Goal: Task Accomplishment & Management: Use online tool/utility

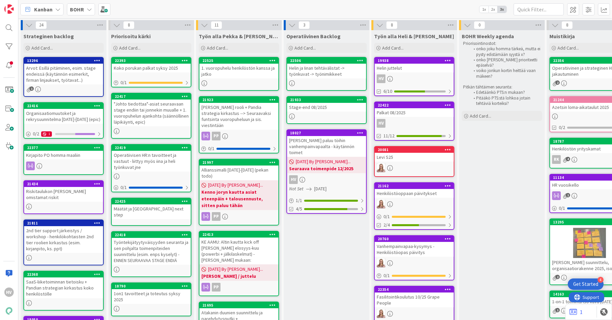
click at [396, 109] on div "Palkat 08/2025" at bounding box center [414, 112] width 79 height 9
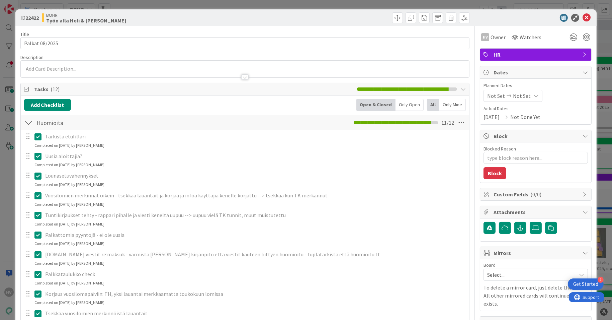
scroll to position [74, 0]
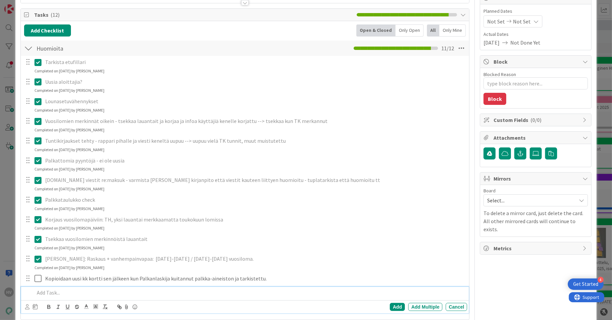
click at [73, 293] on p at bounding box center [249, 292] width 430 height 8
type textarea "x"
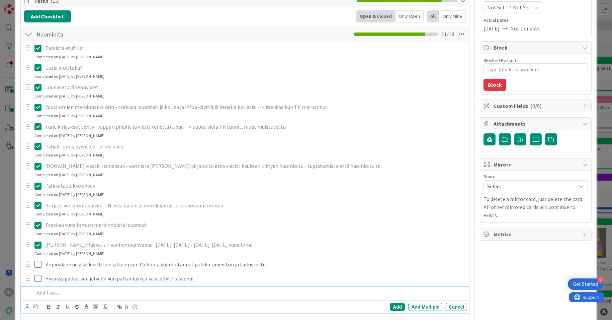
scroll to position [89, 0]
type textarea "x"
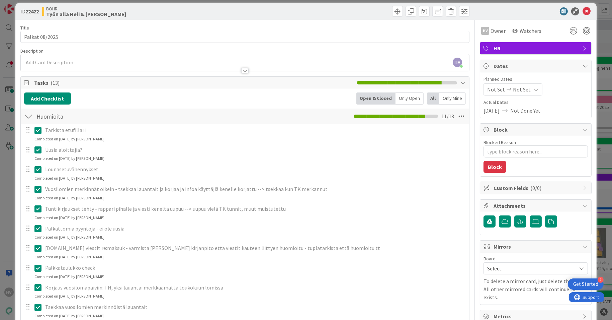
scroll to position [0, 0]
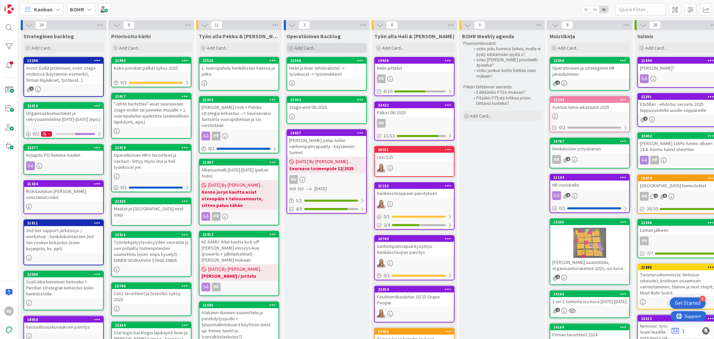
click at [324, 48] on div "Add Card..." at bounding box center [326, 48] width 80 height 10
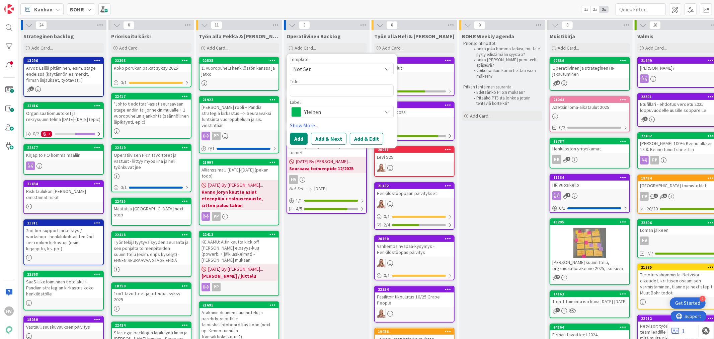
type textarea "x"
type textarea "kMe Oy"
click at [293, 91] on textarea "kMe Oy" at bounding box center [342, 90] width 104 height 12
type textarea "x"
type textarea "EkMe Oy"
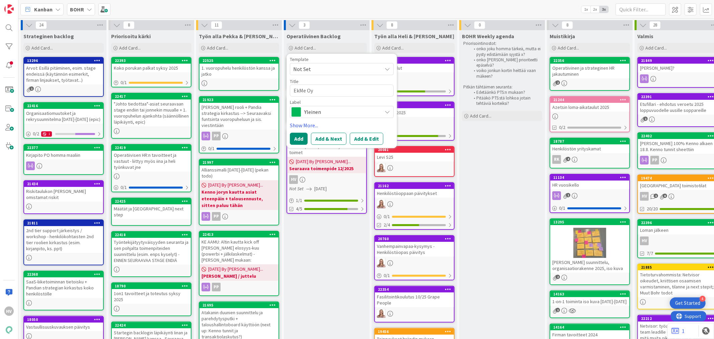
type textarea "x"
type textarea "kMe Oy"
type textarea "x"
type textarea "DkMe Oy"
type textarea "x"
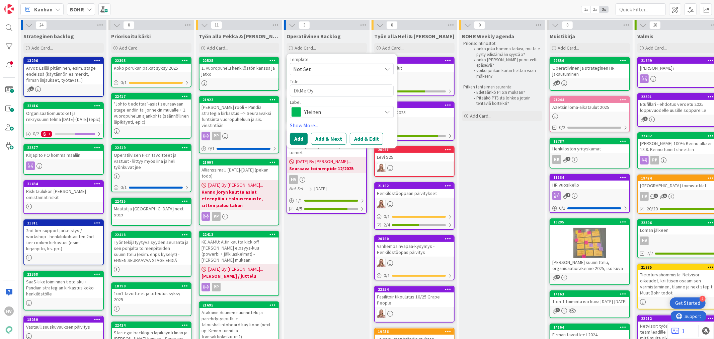
type textarea "DekMe Oy"
type textarea "x"
type textarea "DeskMe Oy"
click at [328, 109] on span "Yleinen" at bounding box center [341, 111] width 74 height 9
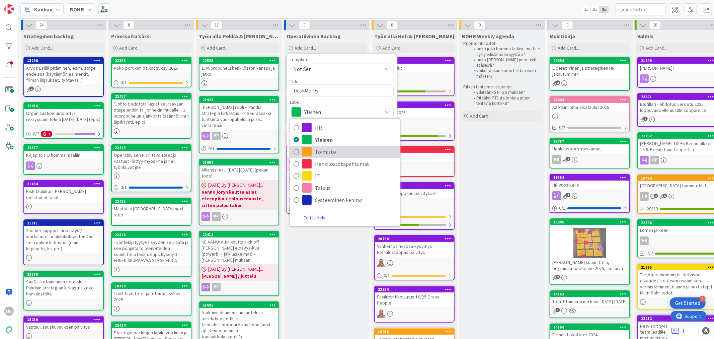
click at [333, 153] on span "Toimisto" at bounding box center [356, 152] width 82 height 10
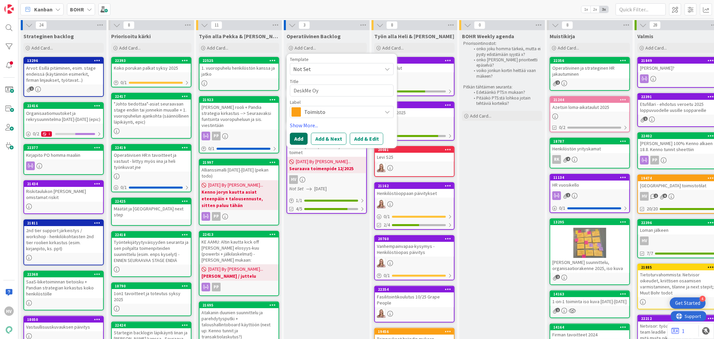
click at [293, 138] on button "Add" at bounding box center [299, 139] width 18 height 12
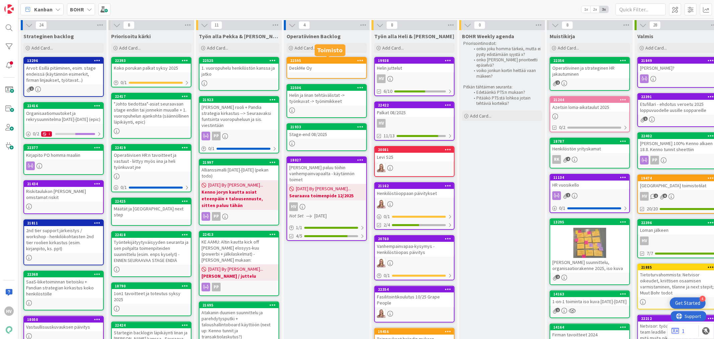
click at [296, 59] on div "22595" at bounding box center [328, 60] width 76 height 5
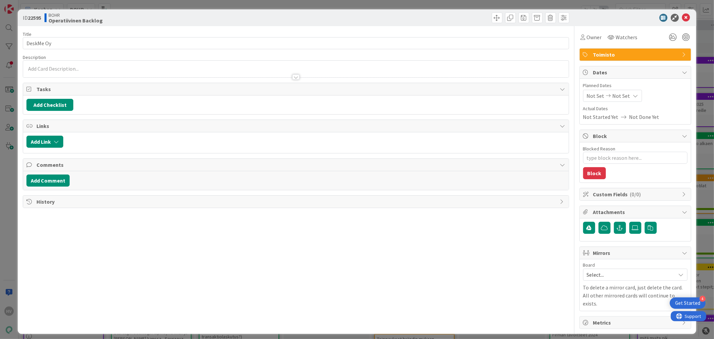
click at [61, 66] on p at bounding box center [295, 69] width 538 height 8
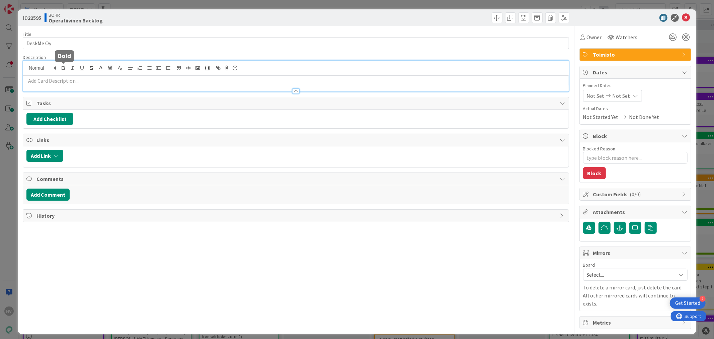
click at [65, 81] on p at bounding box center [295, 81] width 538 height 8
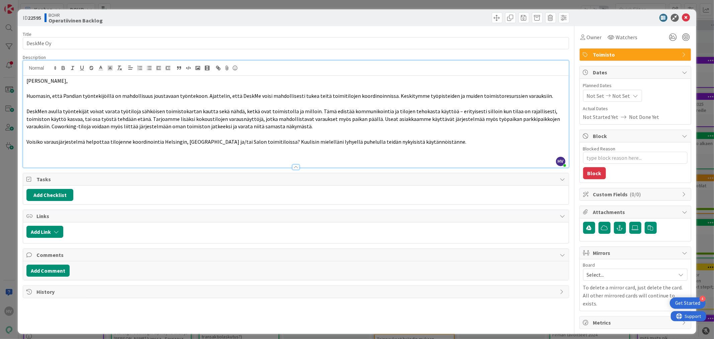
click at [438, 142] on p "Voisiko varausjärjestelmä helpottaa tilojenne koordinointia Helsingin, Tamperee…" at bounding box center [295, 142] width 538 height 8
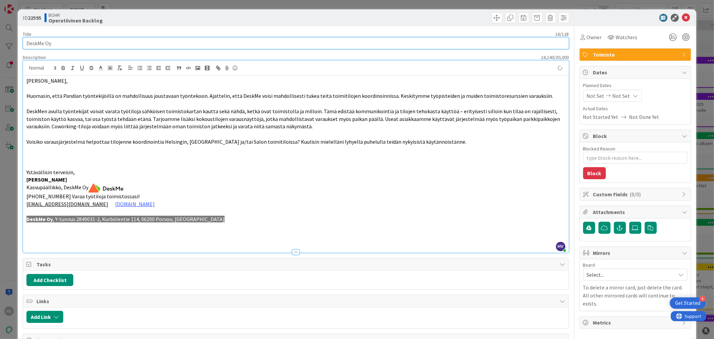
click at [74, 42] on input "DeskMe Oy" at bounding box center [296, 43] width 546 height 12
type textarea "x"
type input "DeskMe Oy"
type textarea "x"
type input "DeskMe Oy"
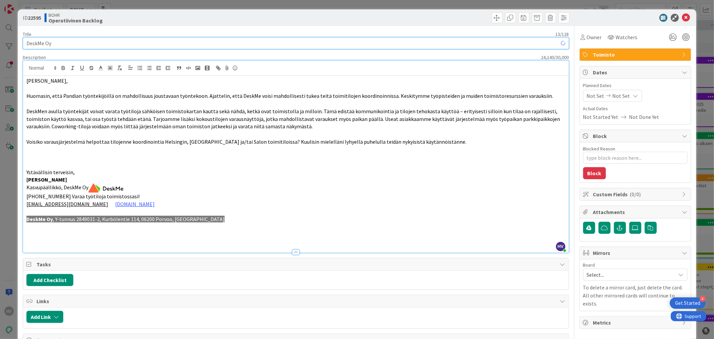
type textarea "x"
type input "DeskMe Oy"
type textarea "x"
type input "DeskMe Oy"
type textarea "x"
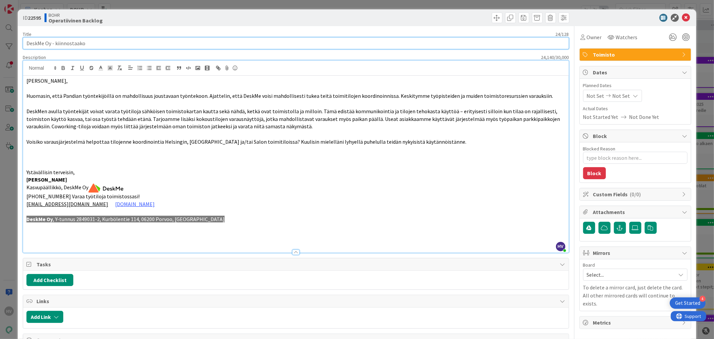
type input "DeskMe Oy - kiinnostaako"
type textarea "x"
type input "DeskMe Oy - kiinnostaako esi"
type textarea "x"
type input "DeskMe Oy - kiinnostaako esittely"
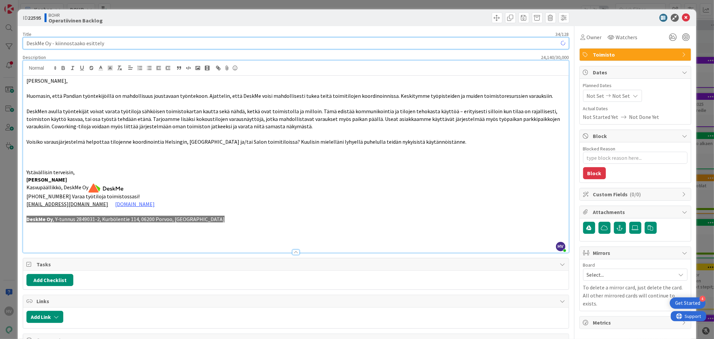
type textarea "x"
type input "DeskMe Oy - kiinnostaako esittely toimi"
type textarea "x"
type input "DeskMe Oy - kiinnostaako esittely työpisteiden"
type textarea "x"
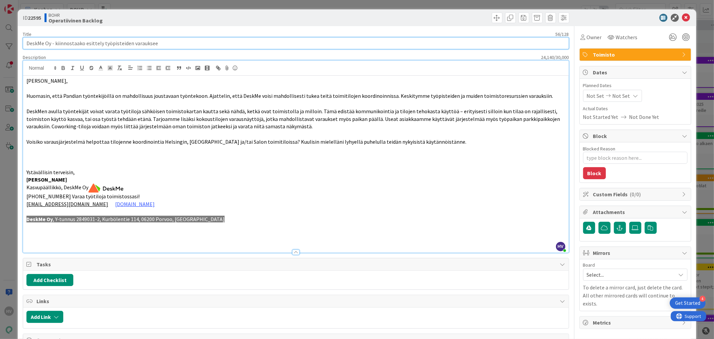
type input "DeskMe Oy - kiinnostaako esittely työpisteiden varaukseen"
type textarea "x"
type input "DeskMe Oy - kiinnostaako esittely työpisteiden varausjärje"
type textarea "x"
type input "DeskMe Oy - kiinnostaako esittely työpisteiden varausjärjes"
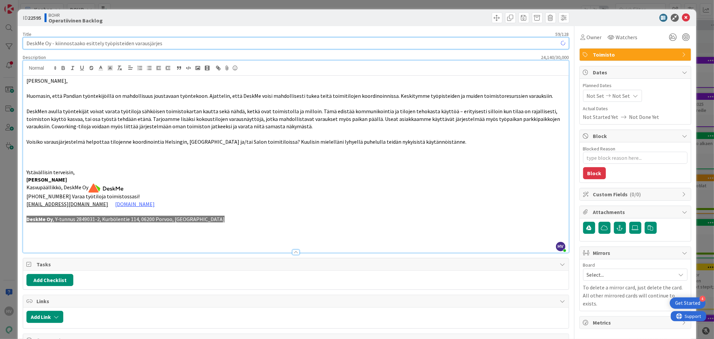
type textarea "x"
type input "DeskMe Oy - kiinnostaako esittely työpisteiden varausjärjestelmästä"
type textarea "x"
type input "DeskMe Oy - kiinnostaako esittely työpisteiden varausjärjestelmästä"
click at [682, 19] on icon at bounding box center [686, 18] width 8 height 8
